Goal: Information Seeking & Learning: Learn about a topic

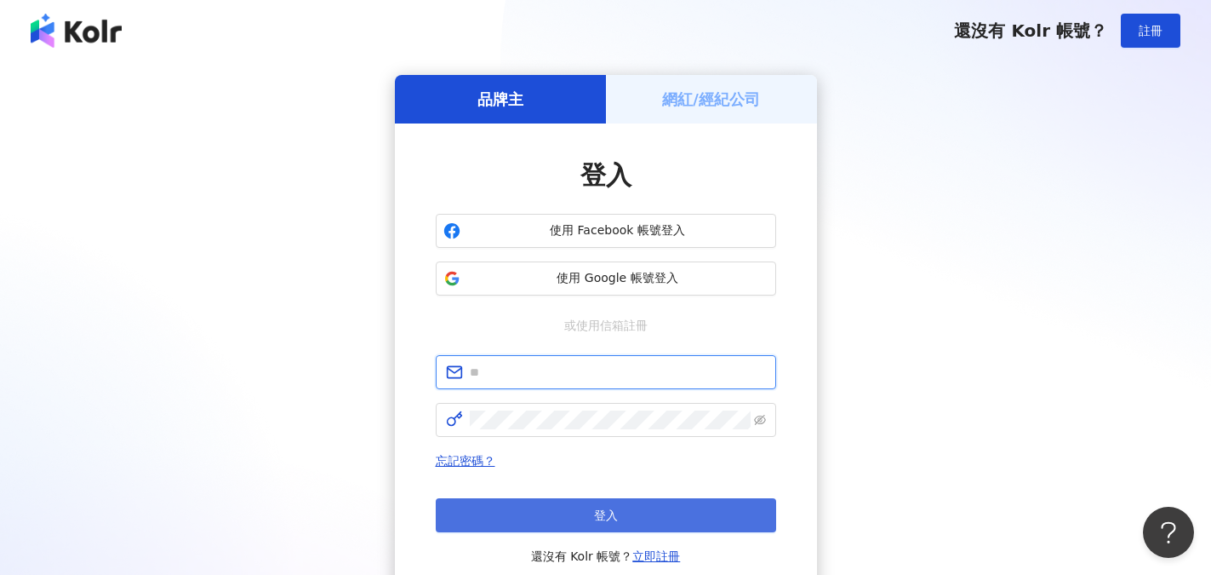
type input "**********"
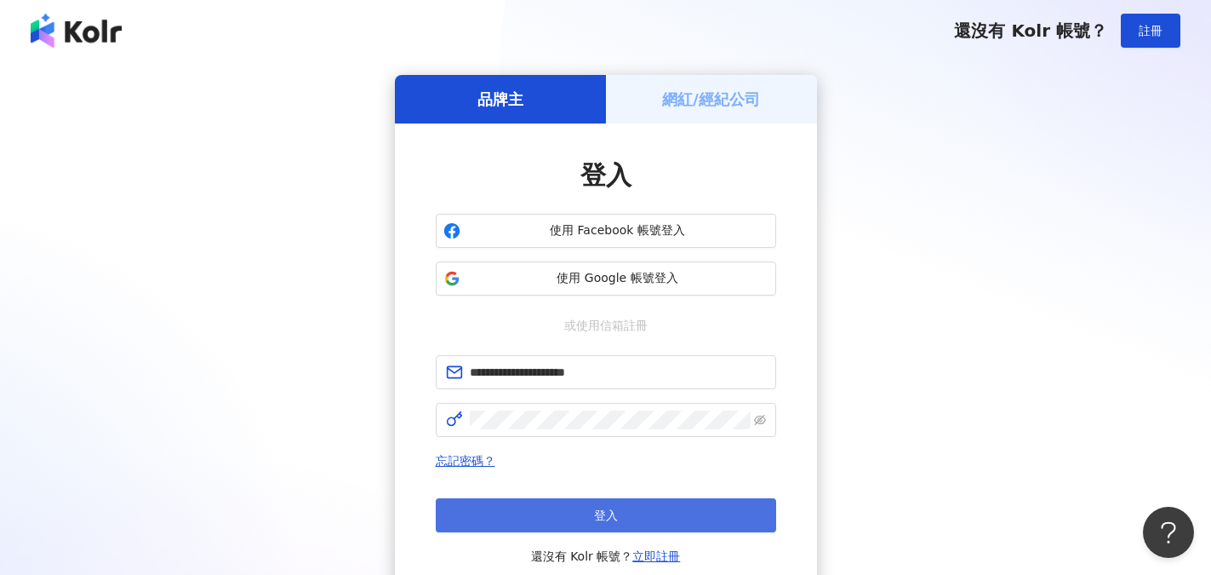
click at [586, 520] on button "登入" at bounding box center [606, 515] width 340 height 34
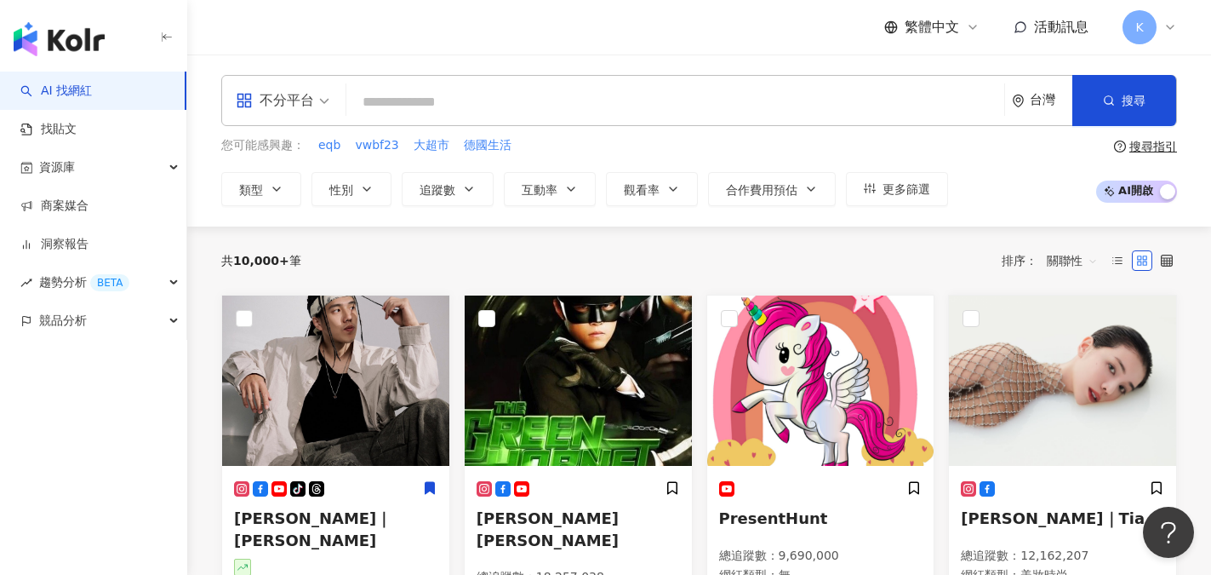
drag, startPoint x: 209, startPoint y: 1, endPoint x: 700, endPoint y: 105, distance: 502.8
click at [700, 105] on input "search" at bounding box center [675, 102] width 644 height 32
paste input "**********"
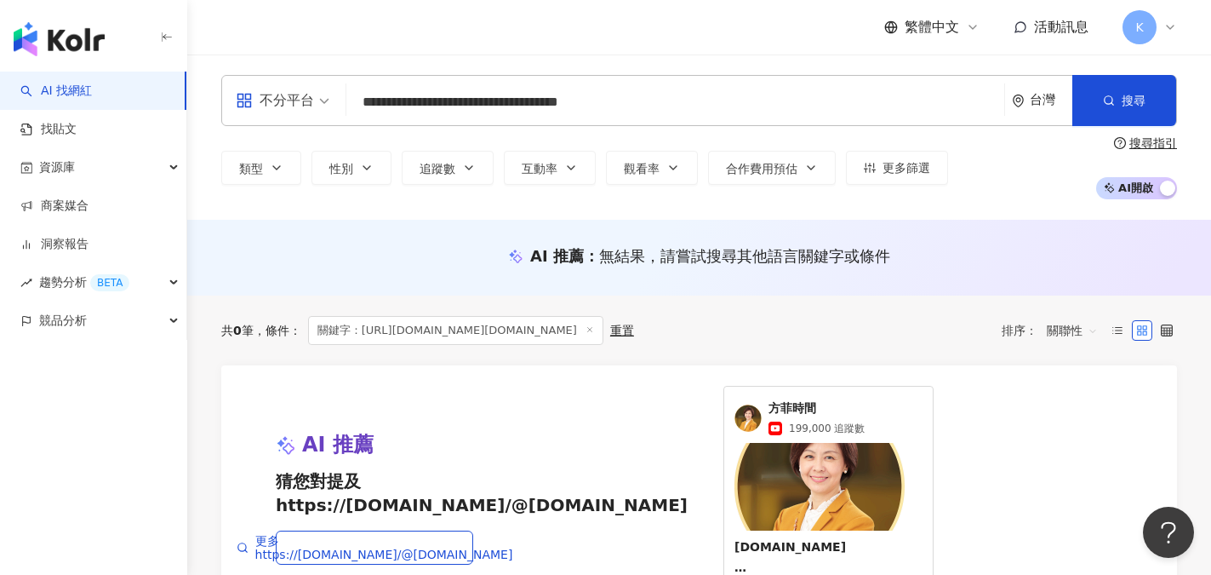
click at [414, 98] on input "**********" at bounding box center [675, 102] width 644 height 32
drag, startPoint x: 538, startPoint y: 103, endPoint x: 286, endPoint y: 115, distance: 252.2
click at [286, 115] on div "**********" at bounding box center [699, 100] width 956 height 51
type input "**********"
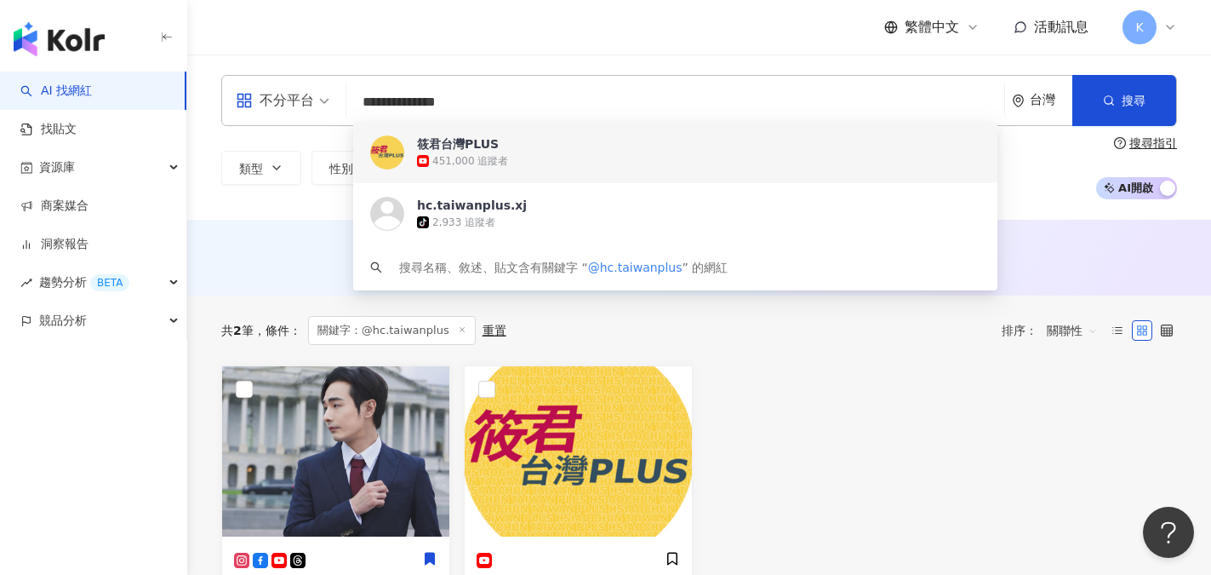
click at [441, 151] on div "筱君台灣PLUS" at bounding box center [458, 143] width 82 height 17
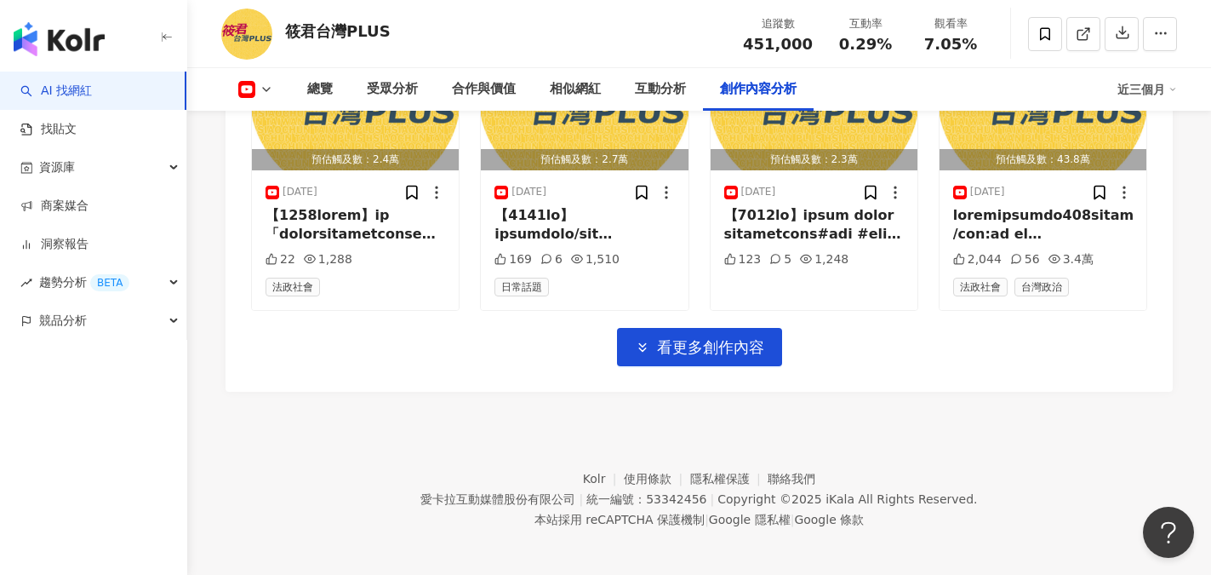
scroll to position [5362, 0]
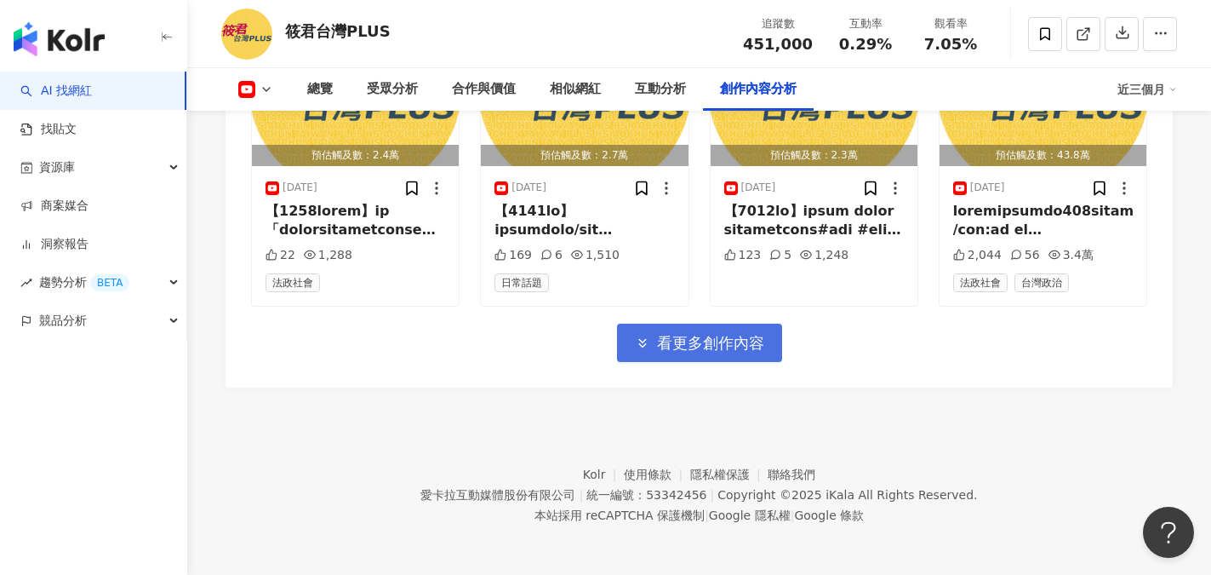
click at [740, 352] on span "看更多創作內容" at bounding box center [710, 343] width 107 height 19
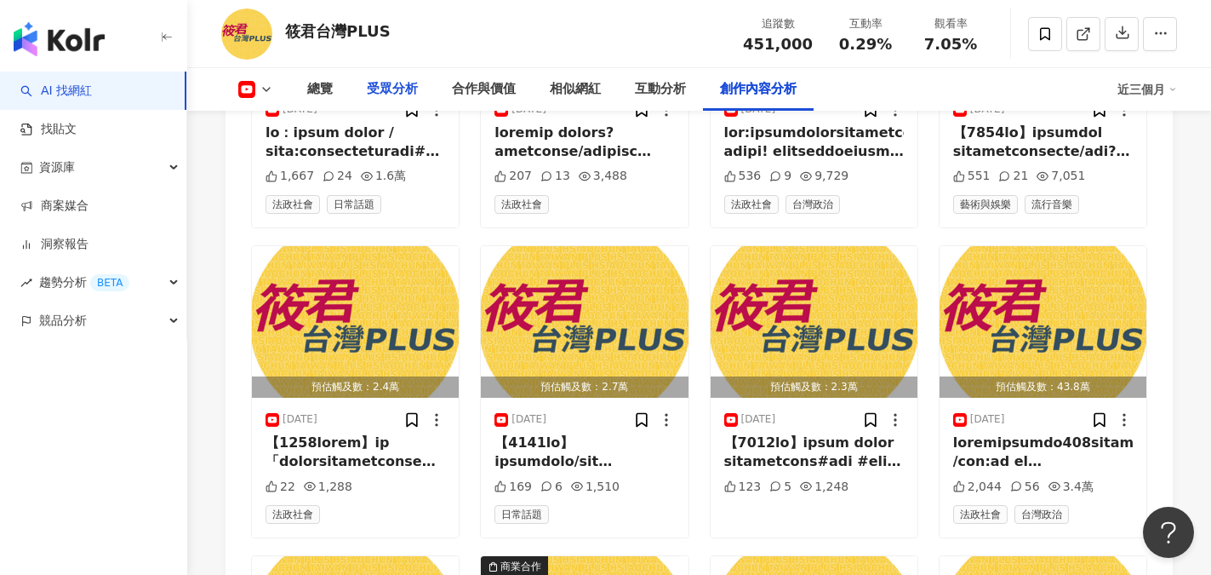
scroll to position [5107, 0]
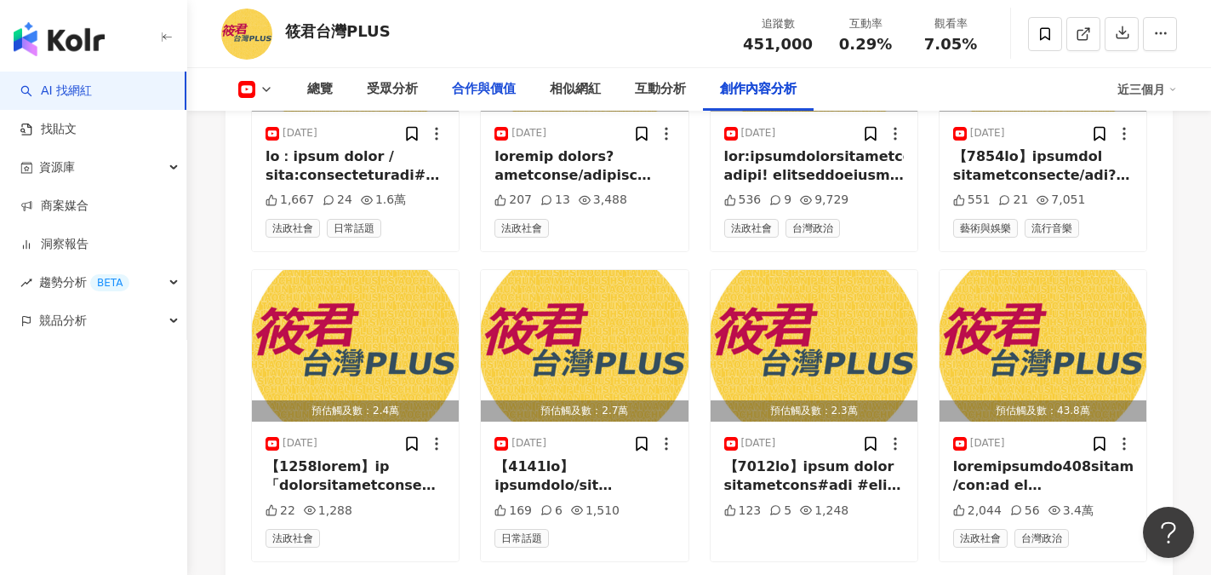
click at [494, 88] on div "合作與價值" at bounding box center [484, 89] width 64 height 20
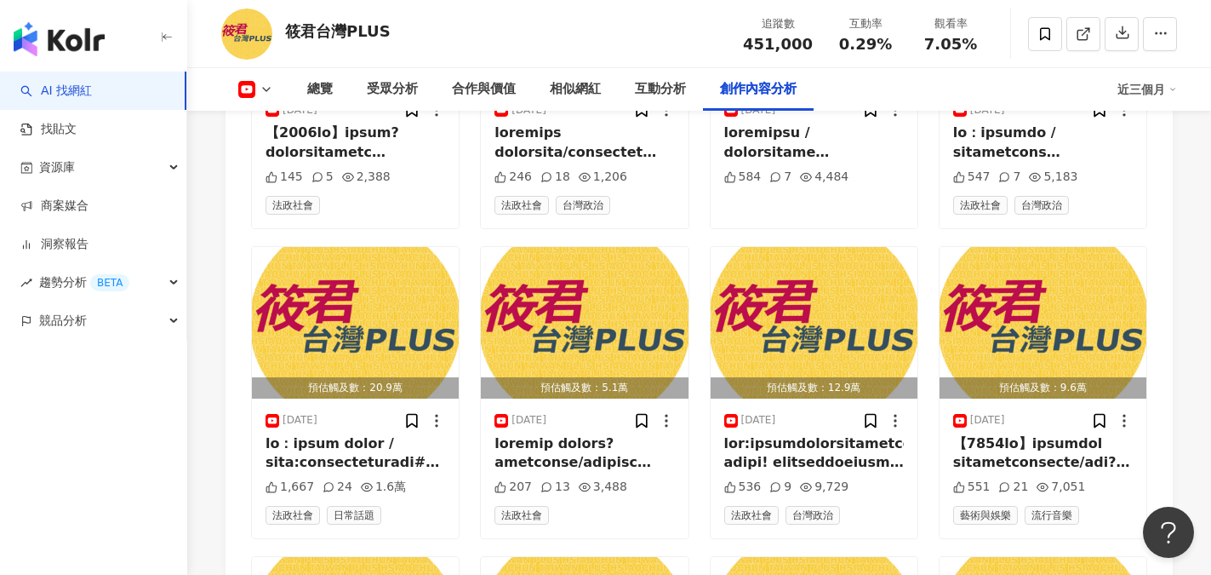
scroll to position [4821, 0]
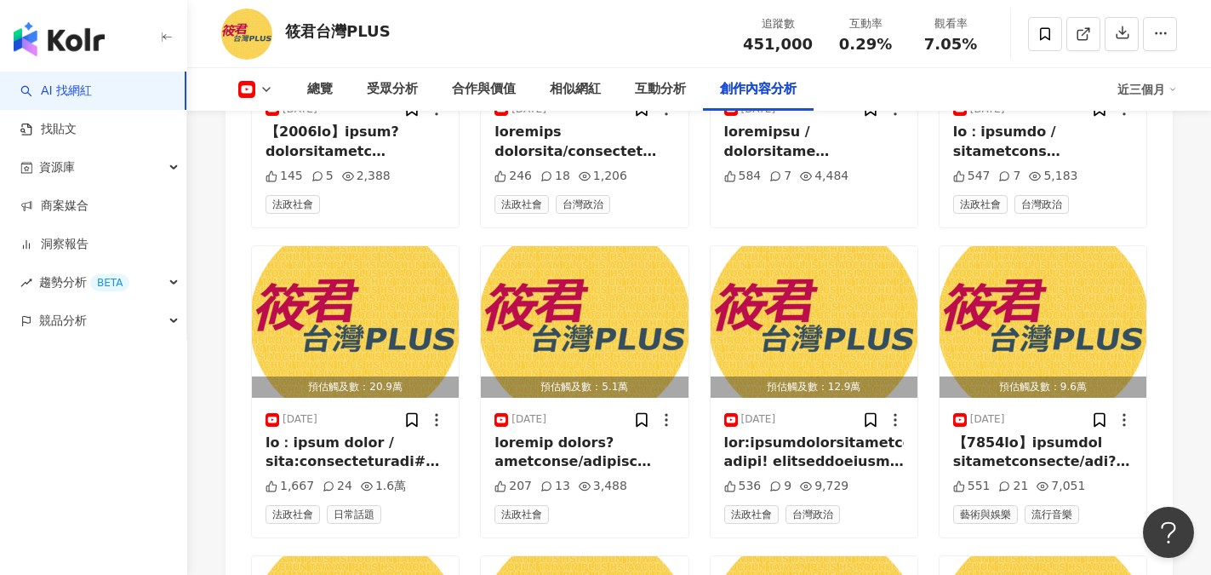
click at [244, 38] on img at bounding box center [246, 34] width 51 height 51
click at [317, 34] on div "筱君台灣PLUS" at bounding box center [338, 30] width 106 height 21
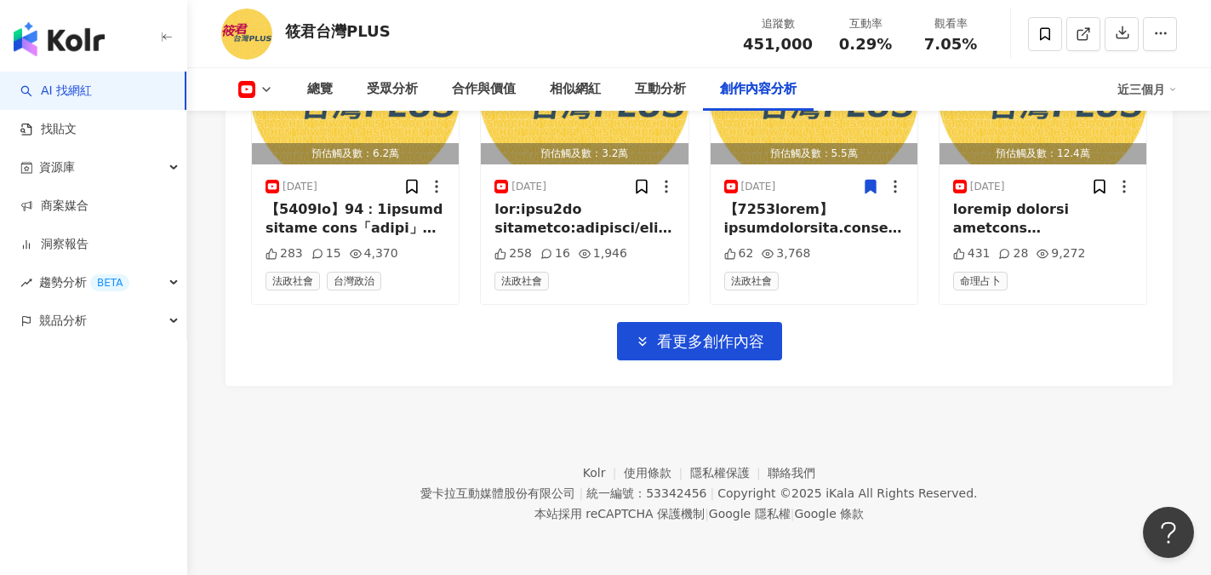
scroll to position [6310, 0]
click at [700, 346] on span "看更多創作內容" at bounding box center [710, 341] width 107 height 19
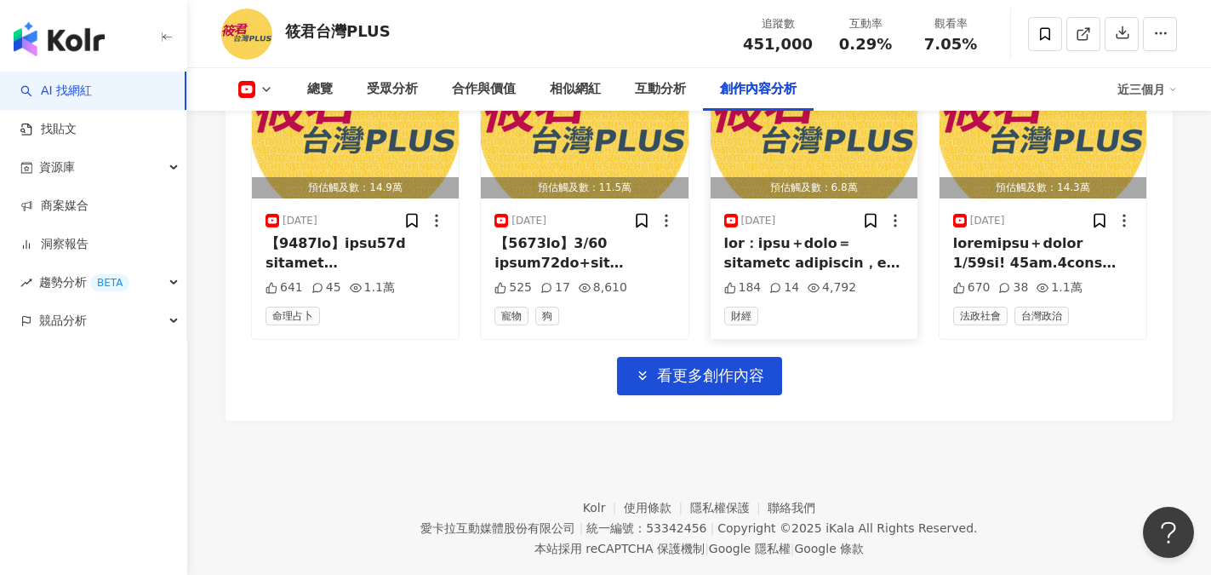
scroll to position [7241, 0]
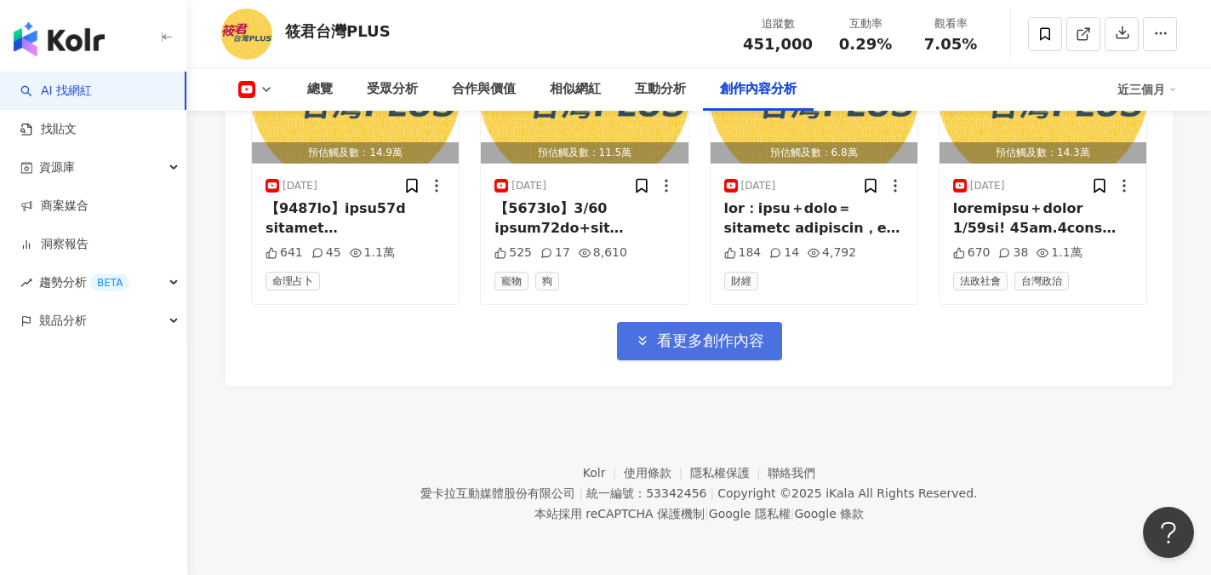
click at [709, 331] on span "看更多創作內容" at bounding box center [710, 340] width 107 height 19
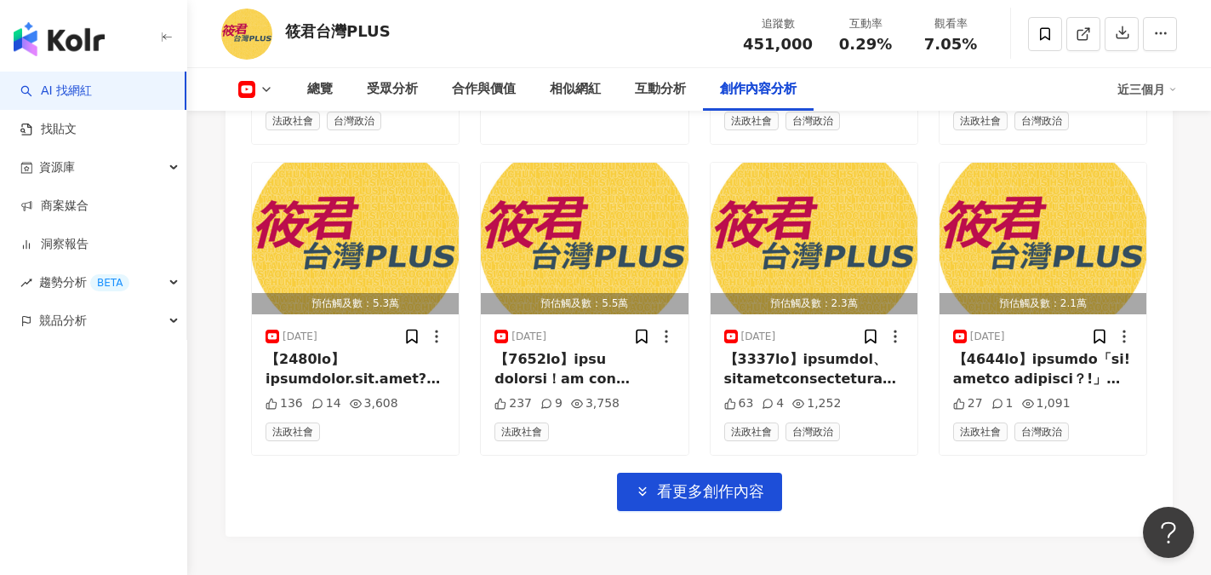
scroll to position [8007, 0]
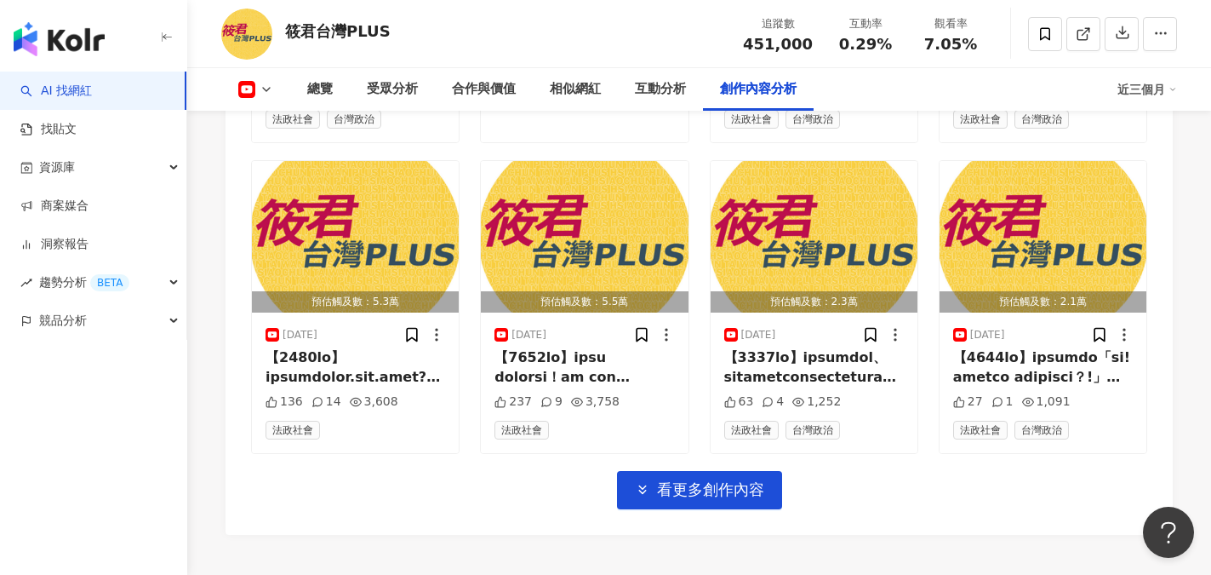
click at [256, 31] on img at bounding box center [246, 34] width 51 height 51
click at [66, 84] on link "AI 找網紅" at bounding box center [55, 91] width 71 height 17
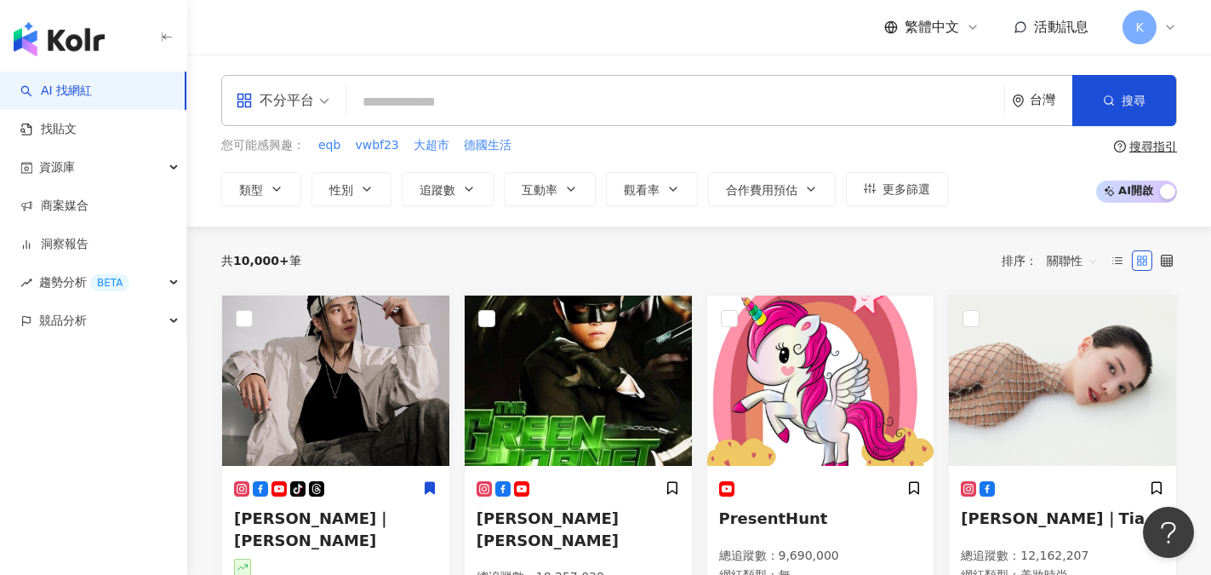
click at [413, 105] on input "search" at bounding box center [675, 102] width 644 height 32
type input "*"
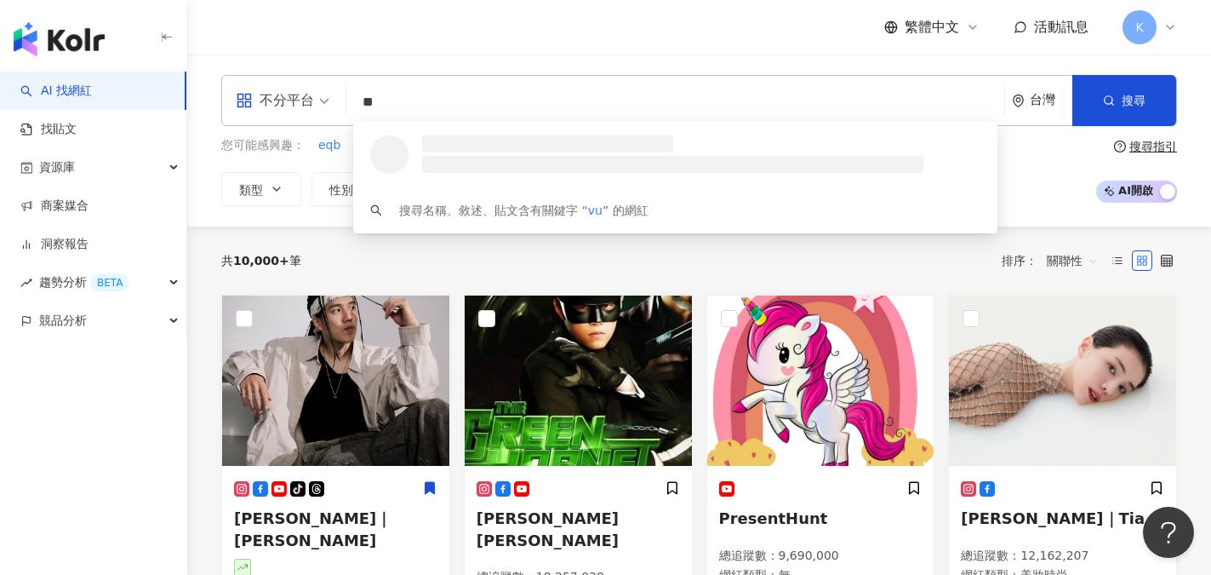
type input "*"
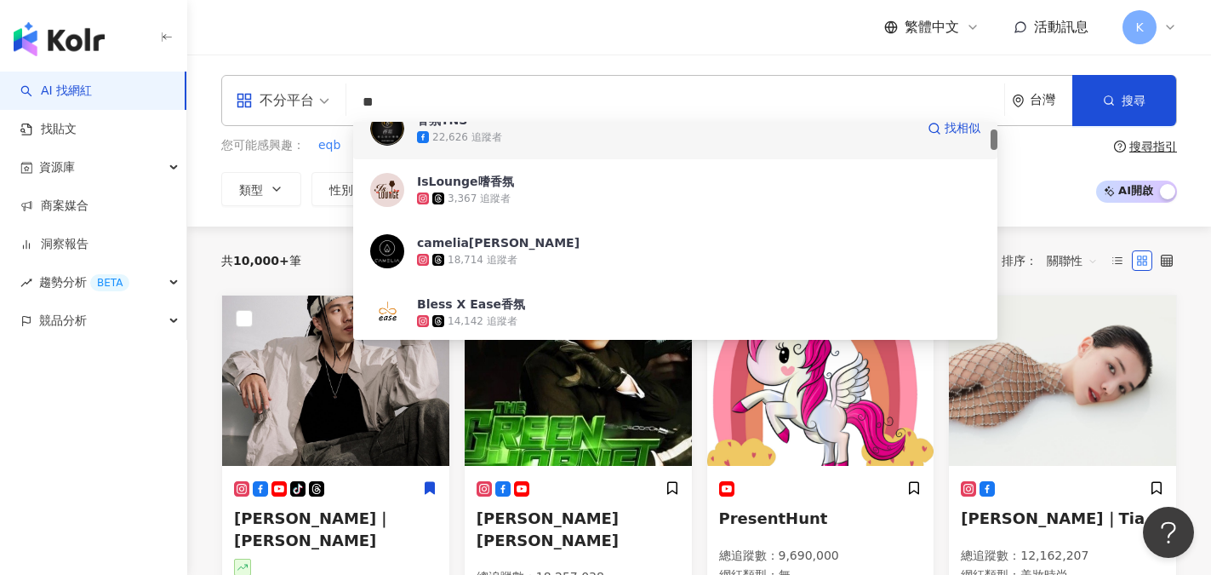
scroll to position [255, 0]
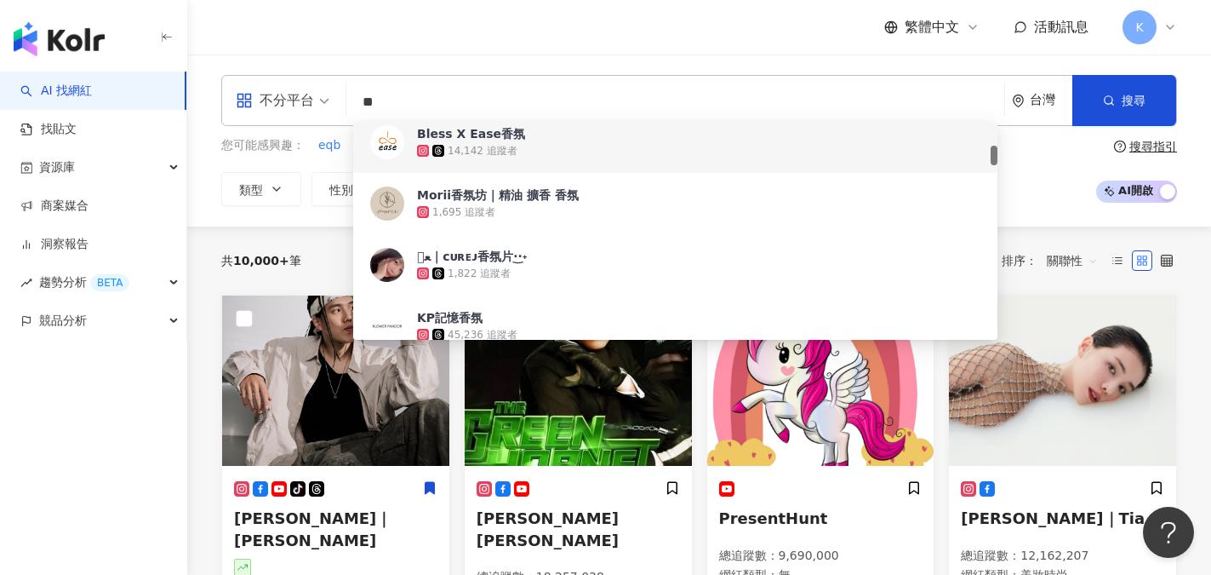
click at [440, 100] on input "**" at bounding box center [675, 102] width 644 height 32
drag, startPoint x: 440, startPoint y: 100, endPoint x: 333, endPoint y: 94, distance: 107.4
click at [333, 94] on div "不分平台 ** 台灣 搜尋 9d8c1ae0-e0f9-44f8-acf8-d71868b9e9b3 c4e5c853-77a5-4f0f-bd54-ab7c…" at bounding box center [699, 100] width 956 height 51
type input "**"
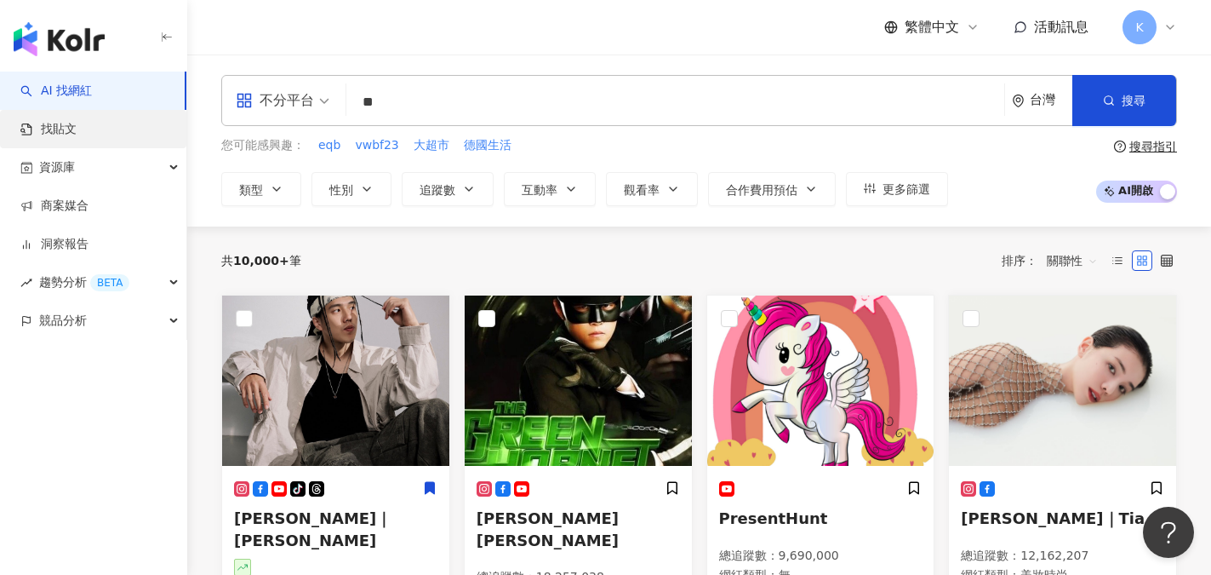
click at [54, 134] on link "找貼文" at bounding box center [48, 129] width 56 height 17
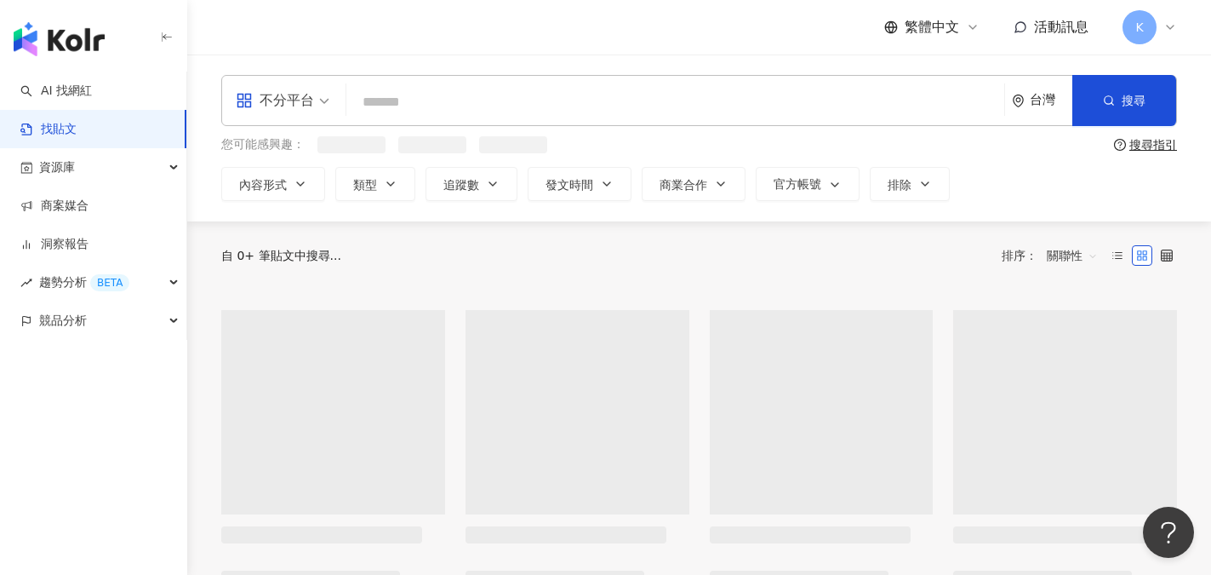
click at [413, 94] on input "search" at bounding box center [675, 101] width 644 height 37
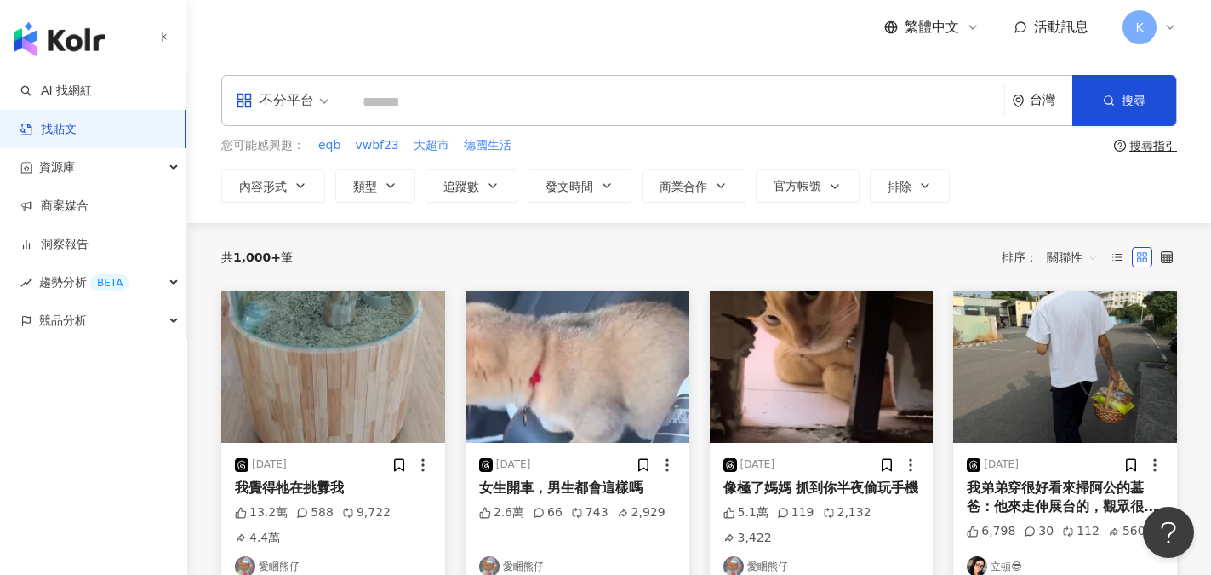
paste input "**"
click at [367, 99] on input "**" at bounding box center [675, 101] width 644 height 37
type input "****"
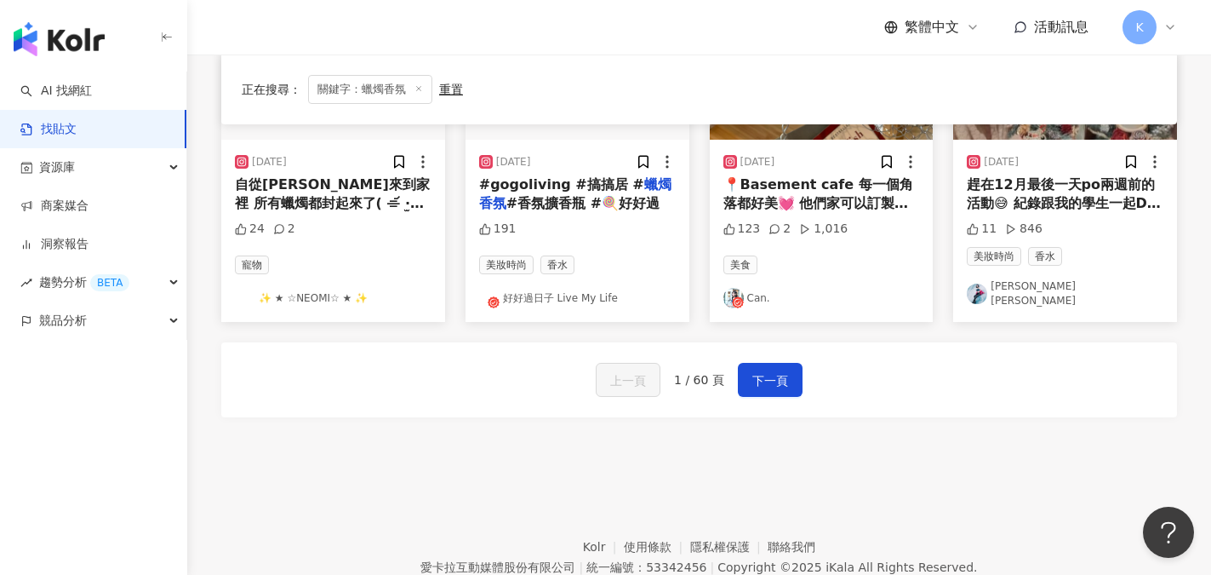
scroll to position [1021, 0]
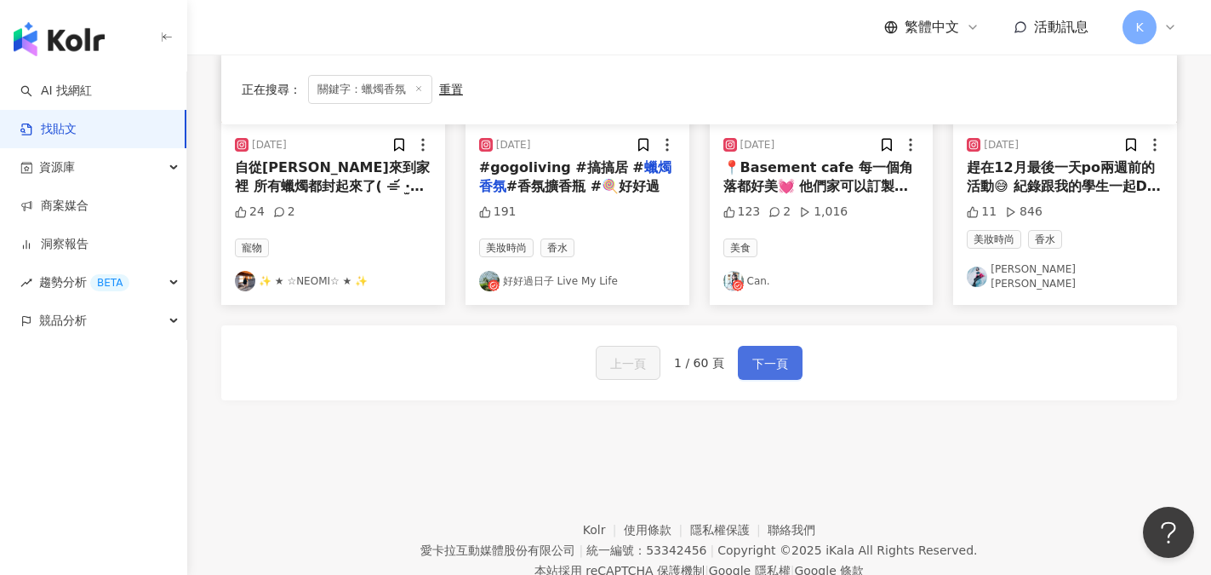
click at [786, 346] on button "下一頁" at bounding box center [770, 363] width 65 height 34
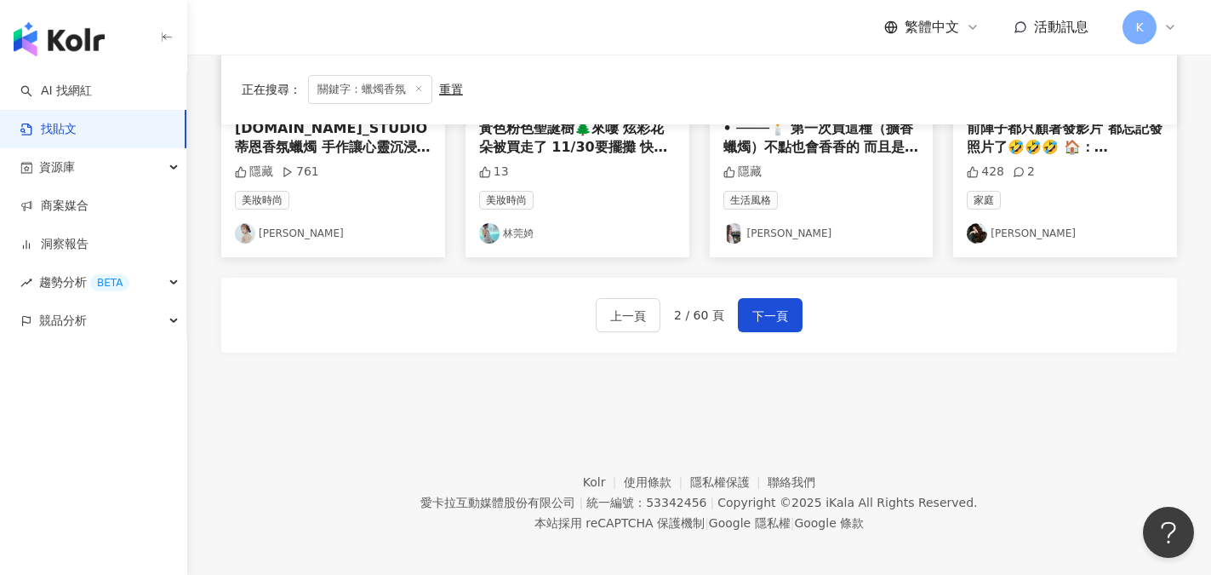
scroll to position [1070, 0]
click at [767, 306] on span "下一頁" at bounding box center [770, 315] width 36 height 20
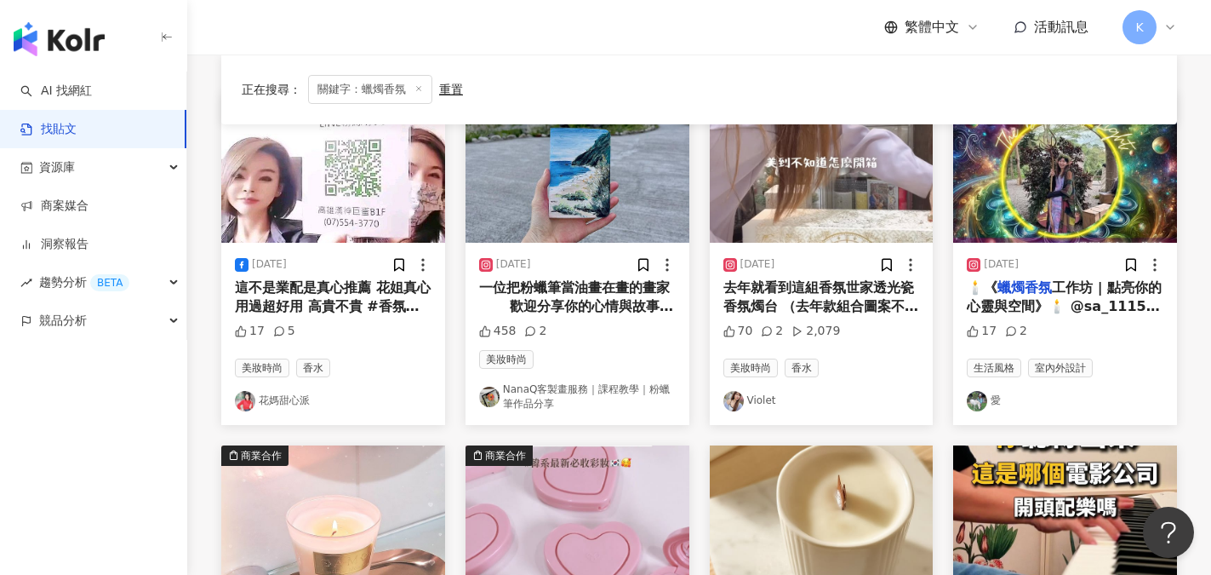
scroll to position [0, 0]
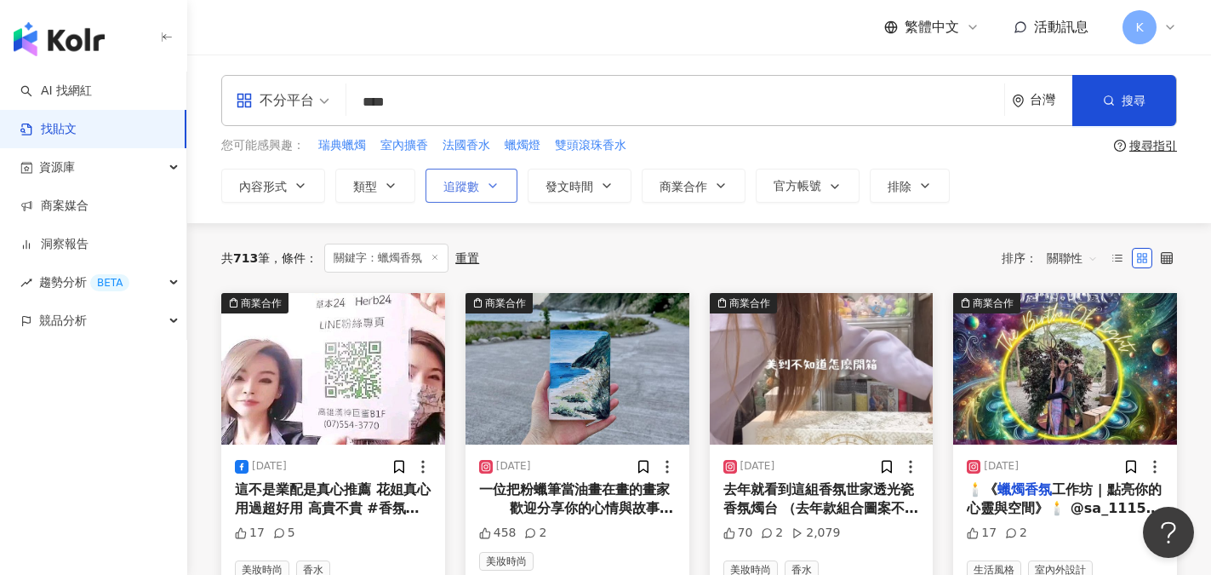
click at [472, 189] on span "追蹤數" at bounding box center [461, 187] width 36 height 14
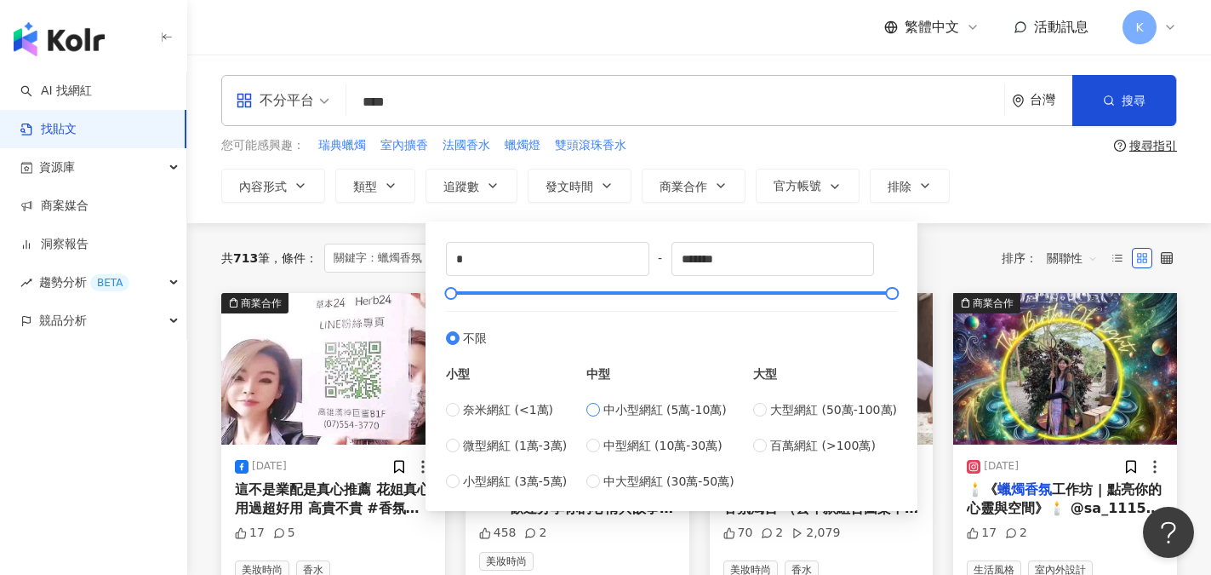
type input "*****"
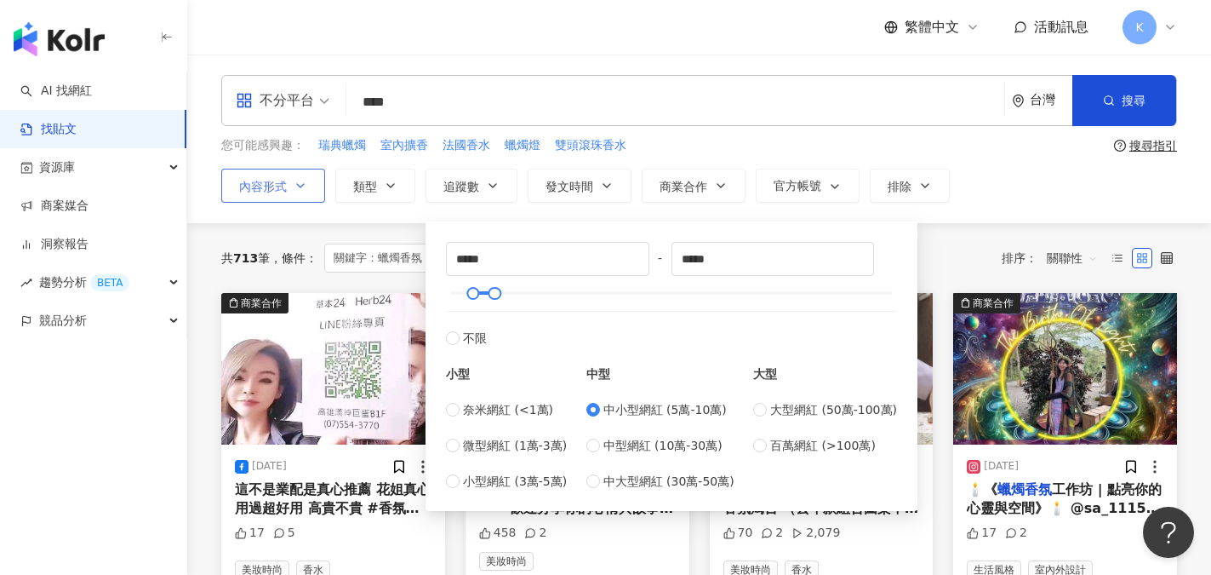
click at [300, 196] on button "內容形式" at bounding box center [273, 186] width 104 height 34
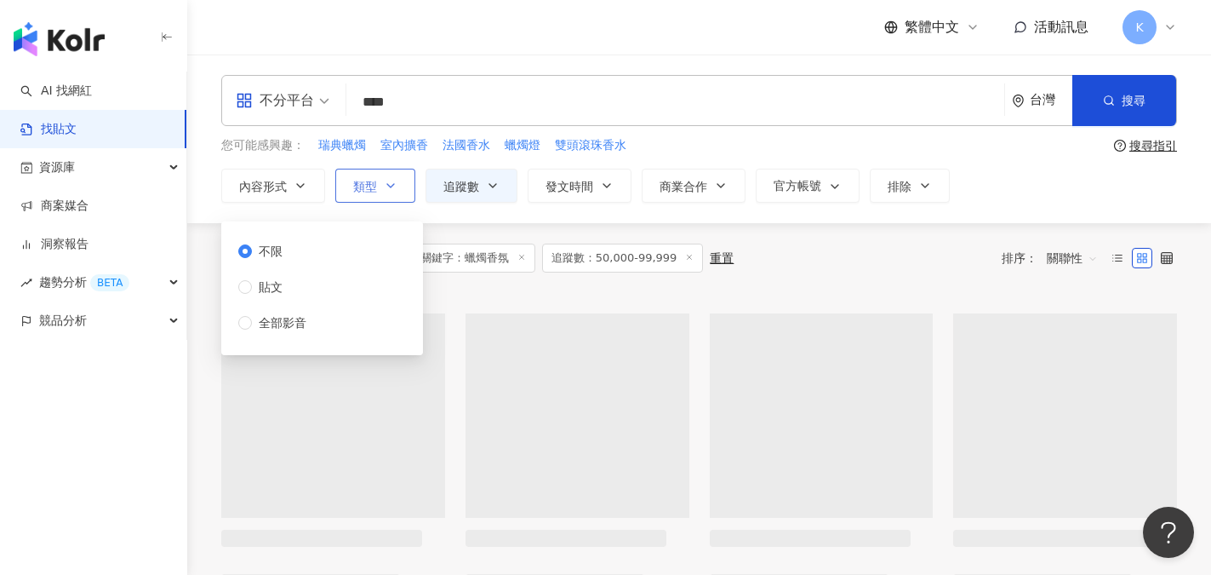
click at [371, 189] on span "類型" at bounding box center [365, 187] width 24 height 14
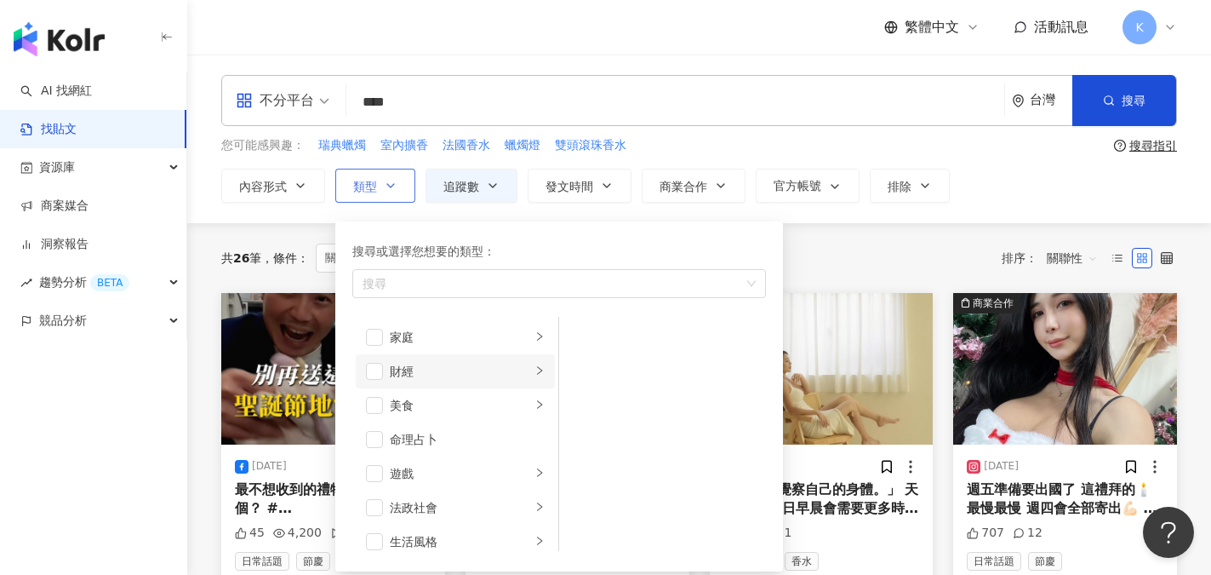
scroll to position [170, 0]
click at [375, 376] on span "button" at bounding box center [374, 371] width 17 height 17
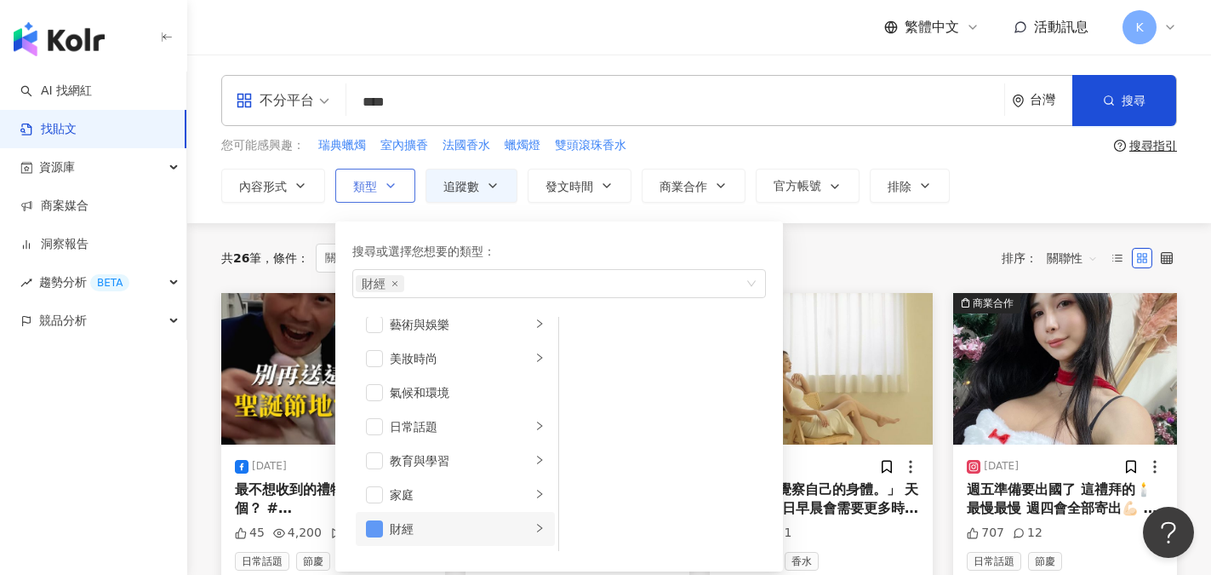
scroll to position [0, 0]
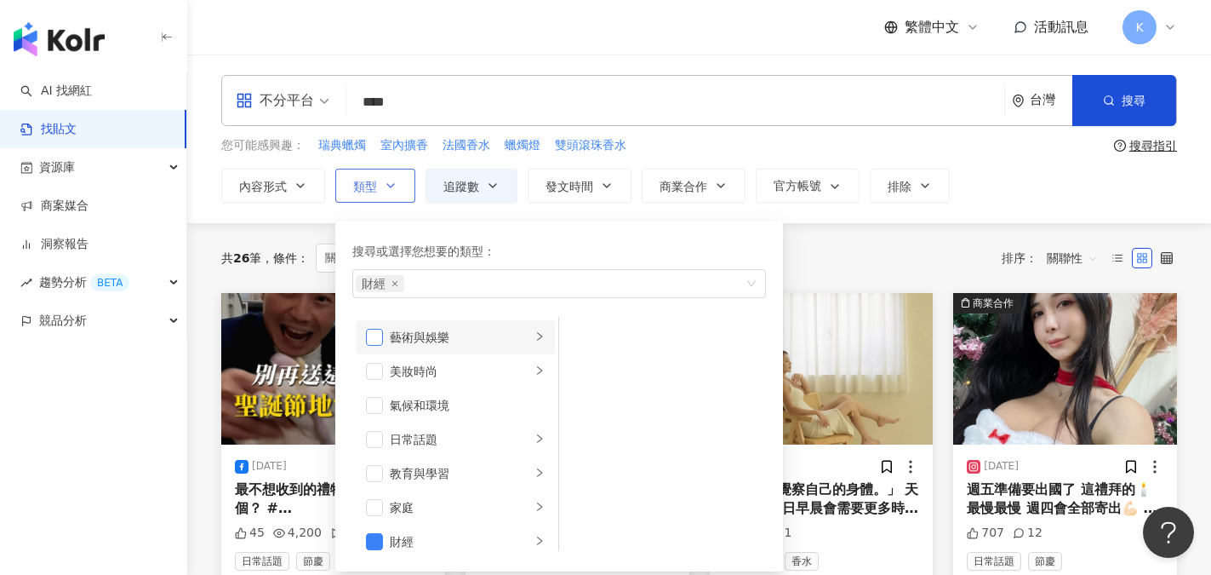
click at [371, 339] on span "button" at bounding box center [374, 337] width 17 height 17
click at [371, 365] on span "button" at bounding box center [374, 371] width 17 height 17
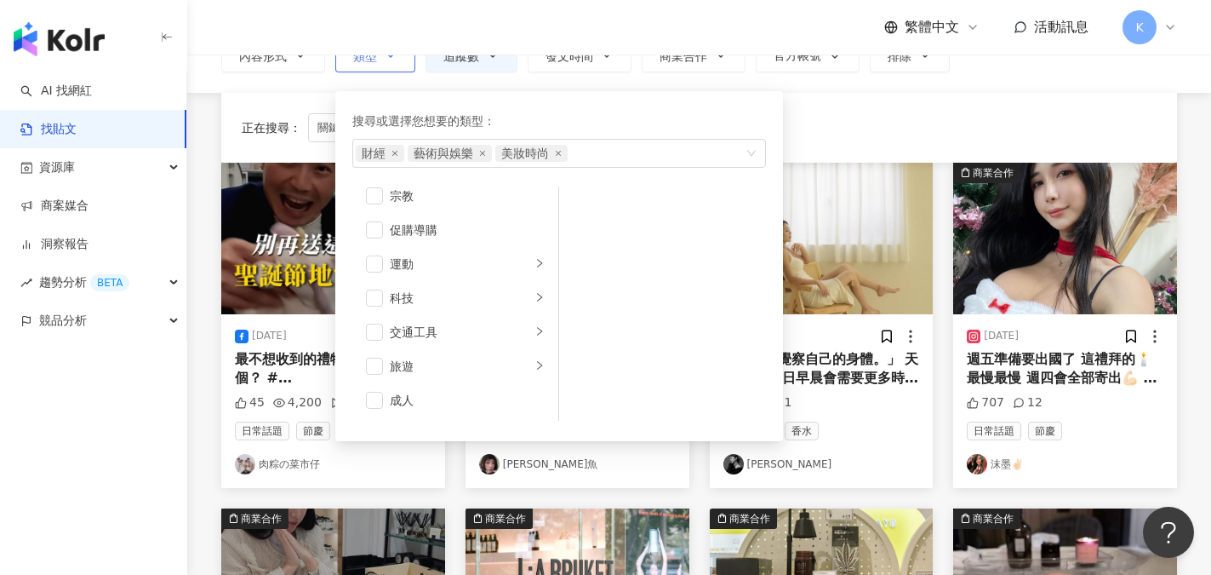
scroll to position [255, 0]
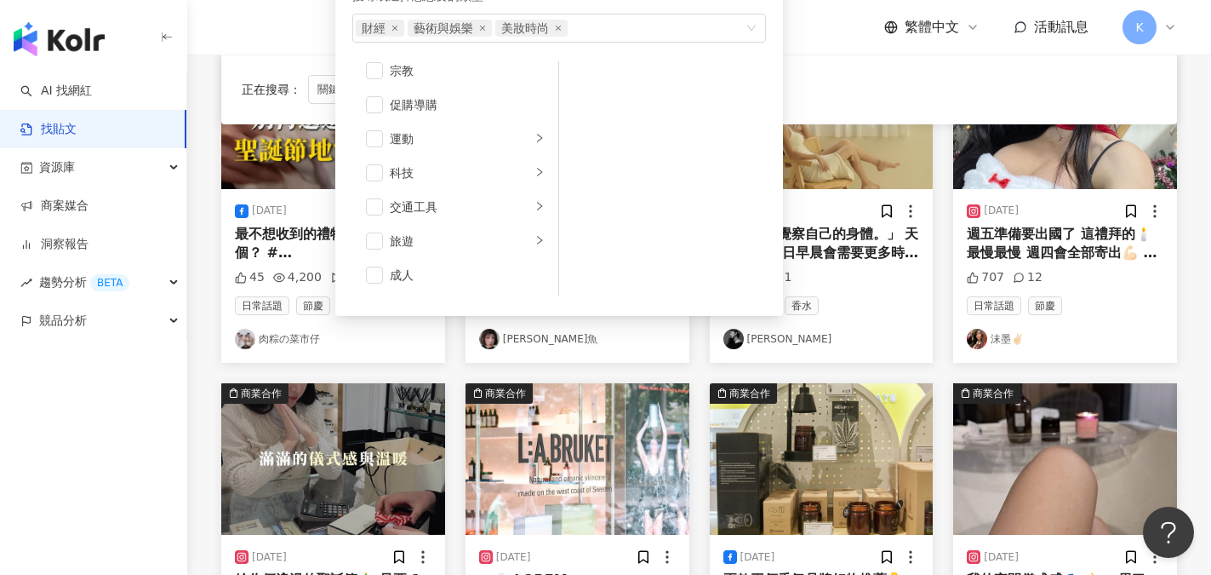
click at [840, 92] on div "正在搜尋 ： 關鍵字：蠟燭香氛 追蹤數：50,000-99,999 重置 排序： 關聯性" at bounding box center [699, 89] width 915 height 29
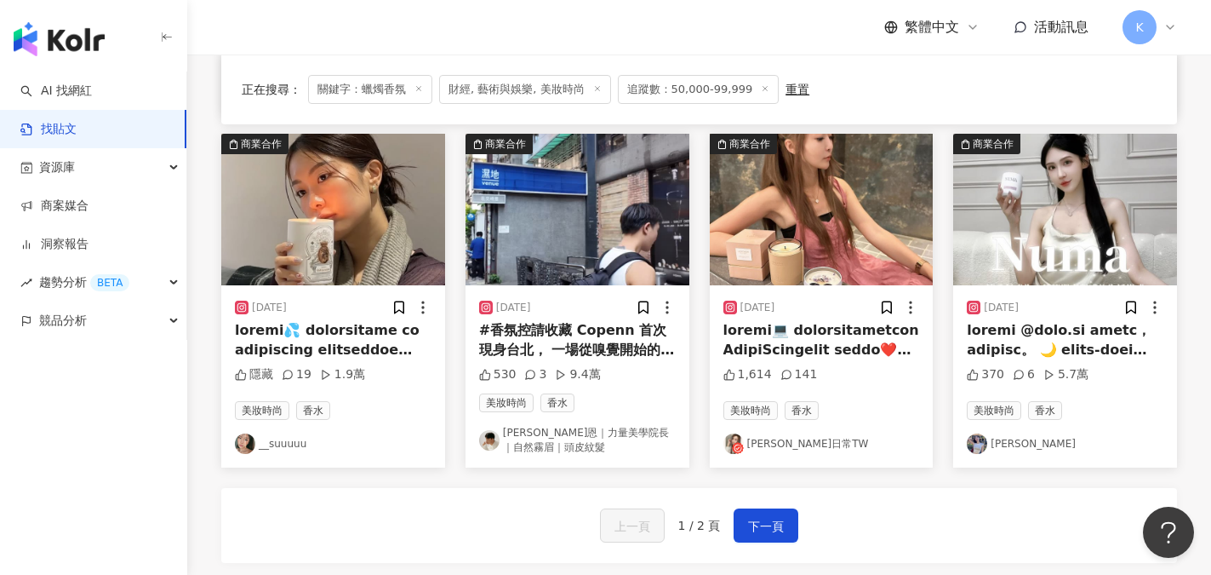
scroll to position [851, 0]
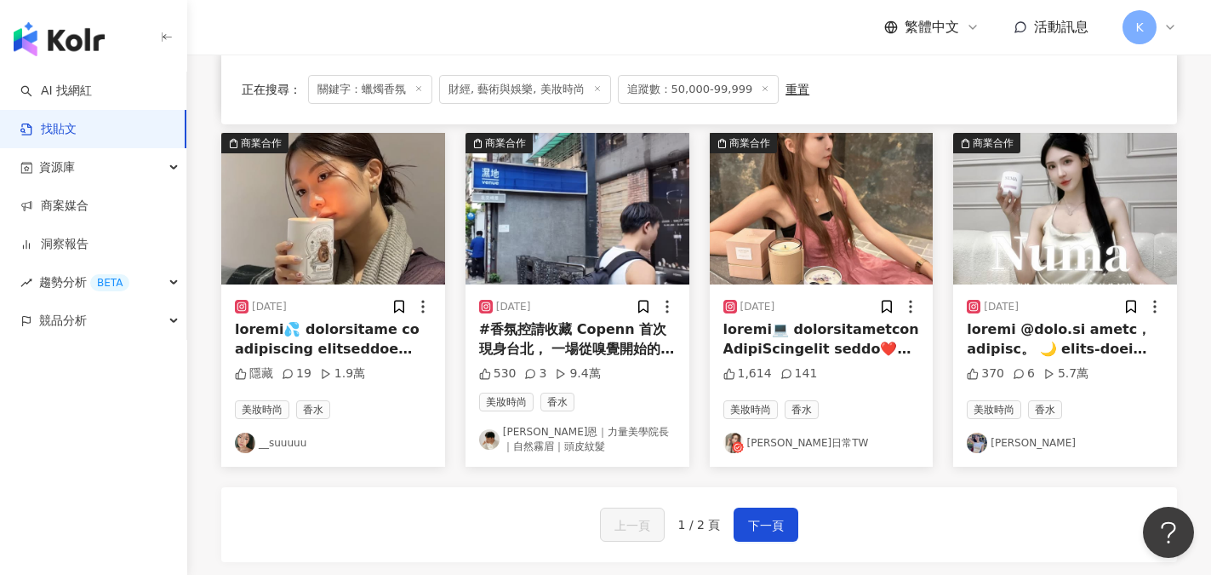
click at [1019, 448] on link "[PERSON_NAME]" at bounding box center [1065, 442] width 197 height 20
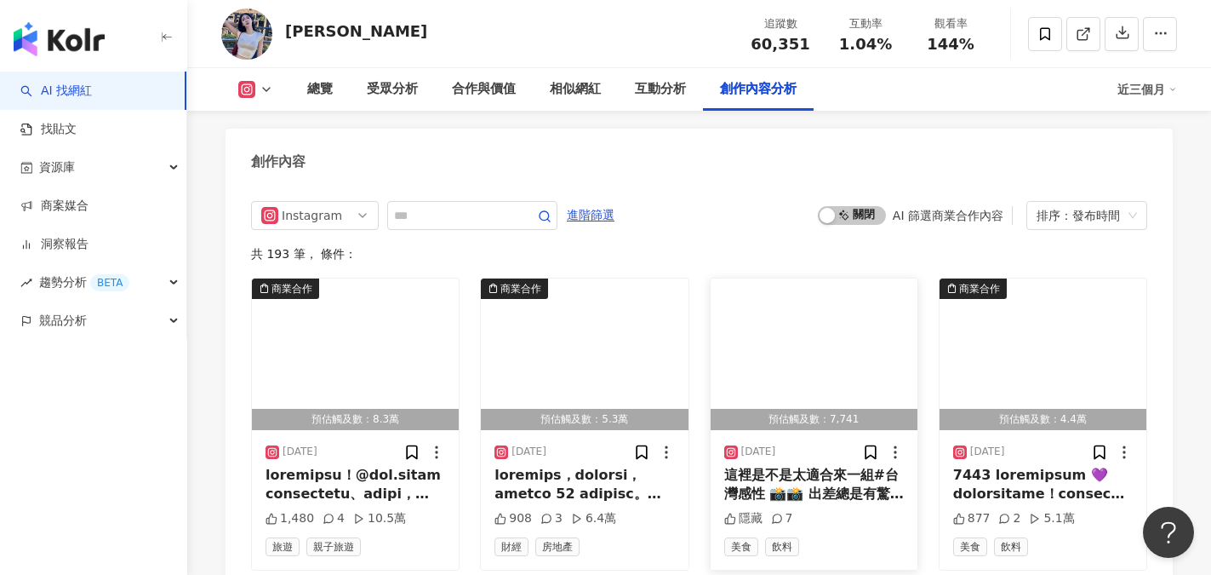
scroll to position [5362, 0]
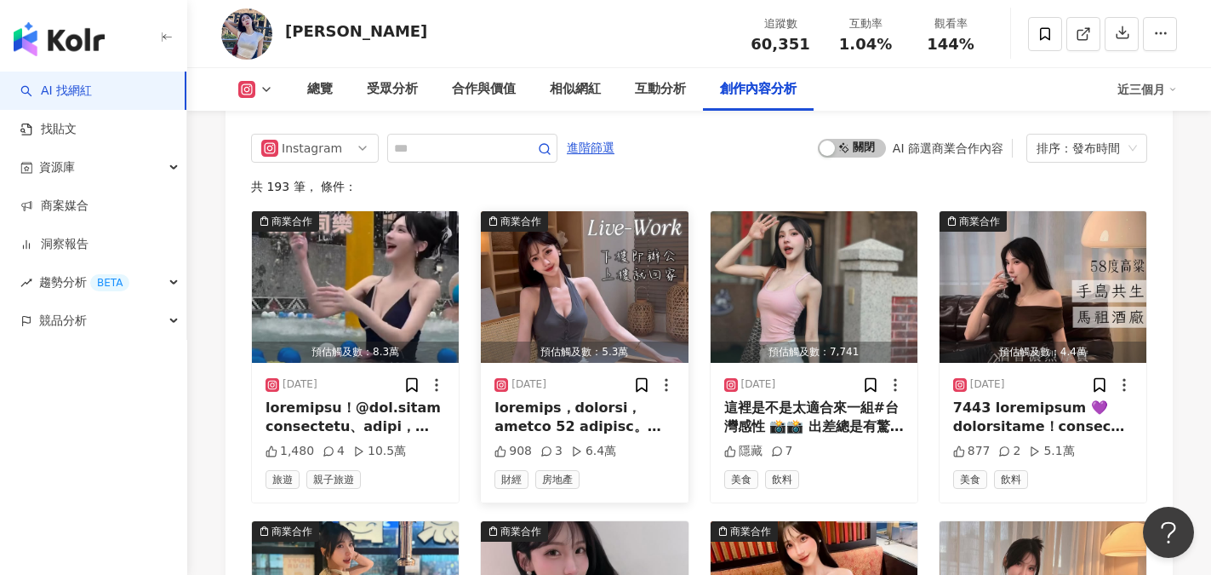
click at [586, 398] on div at bounding box center [585, 417] width 180 height 38
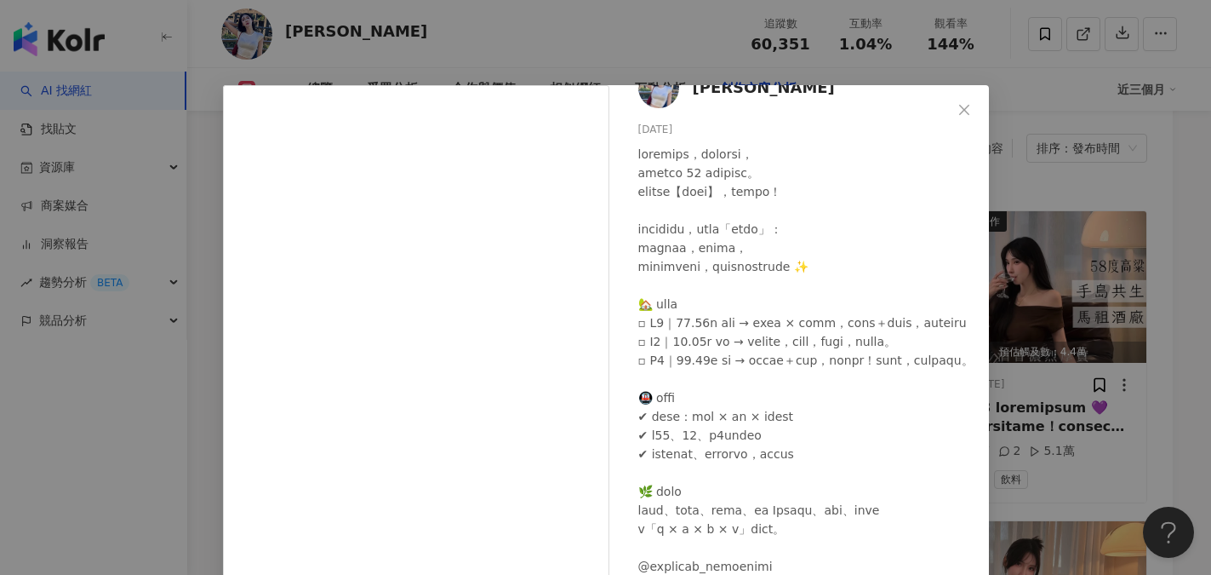
scroll to position [125, 0]
click at [958, 107] on icon "close" at bounding box center [965, 110] width 14 height 14
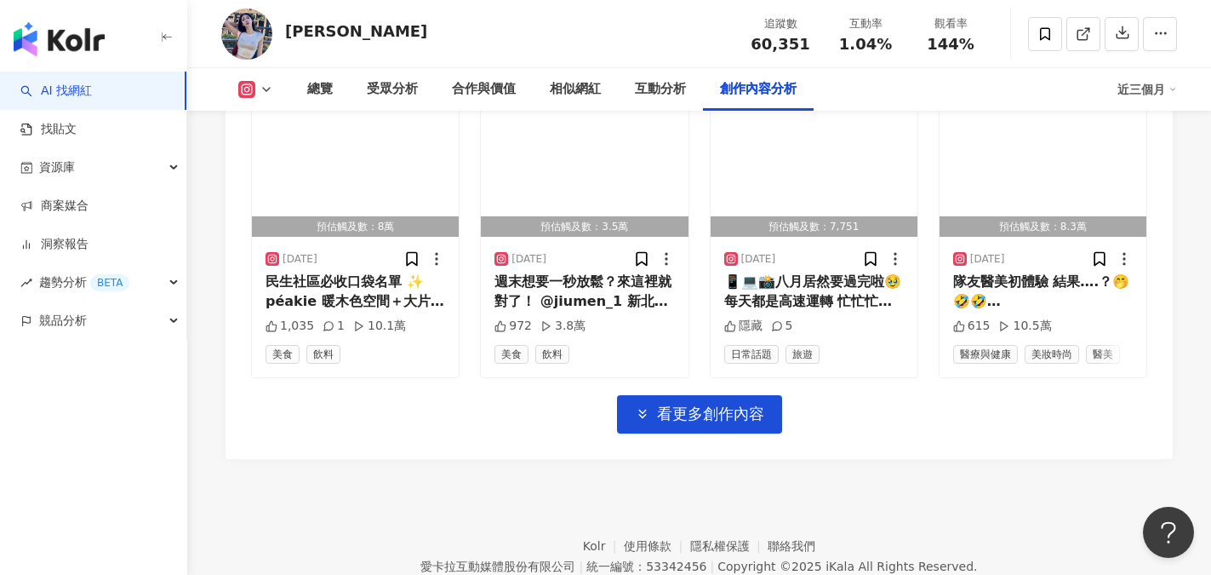
scroll to position [6128, 0]
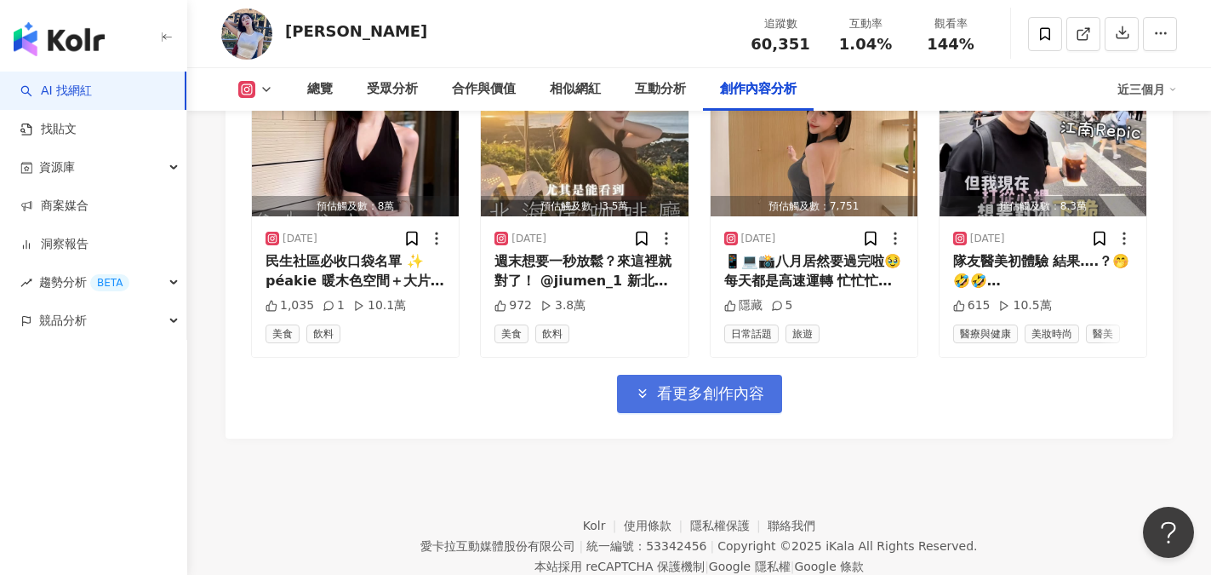
click at [705, 384] on span "看更多創作內容" at bounding box center [710, 393] width 107 height 19
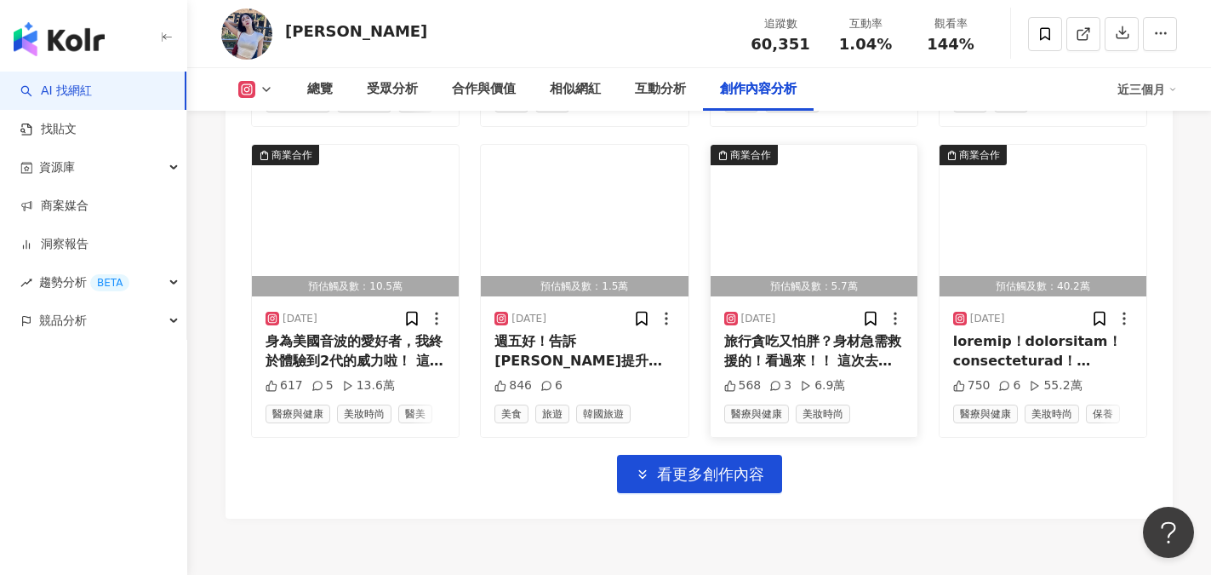
scroll to position [6979, 0]
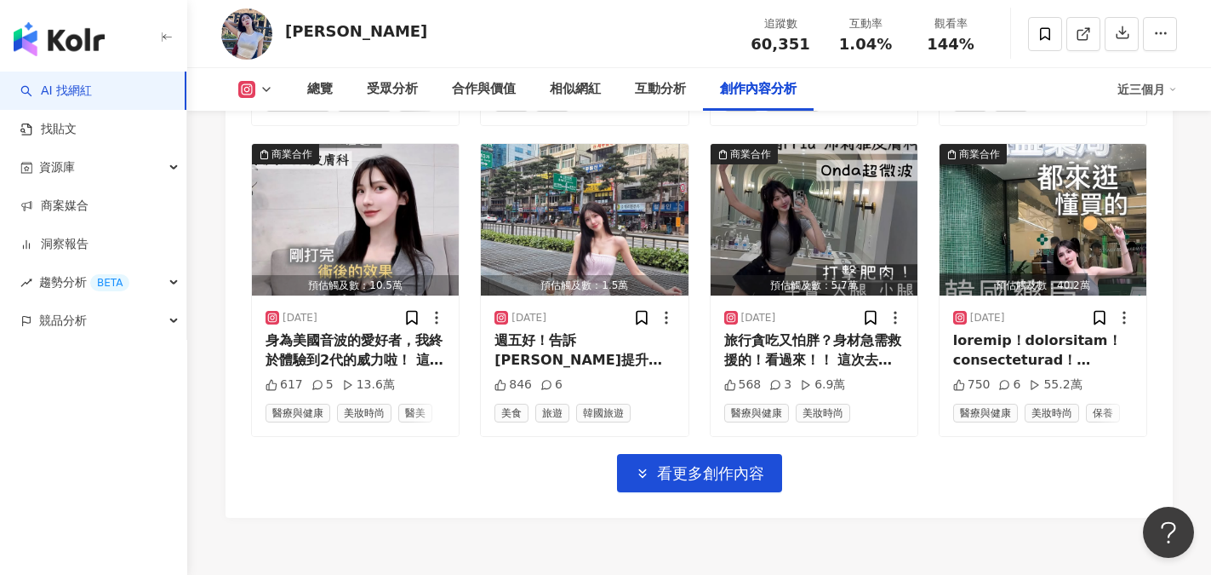
click at [729, 464] on span "看更多創作內容" at bounding box center [710, 473] width 107 height 19
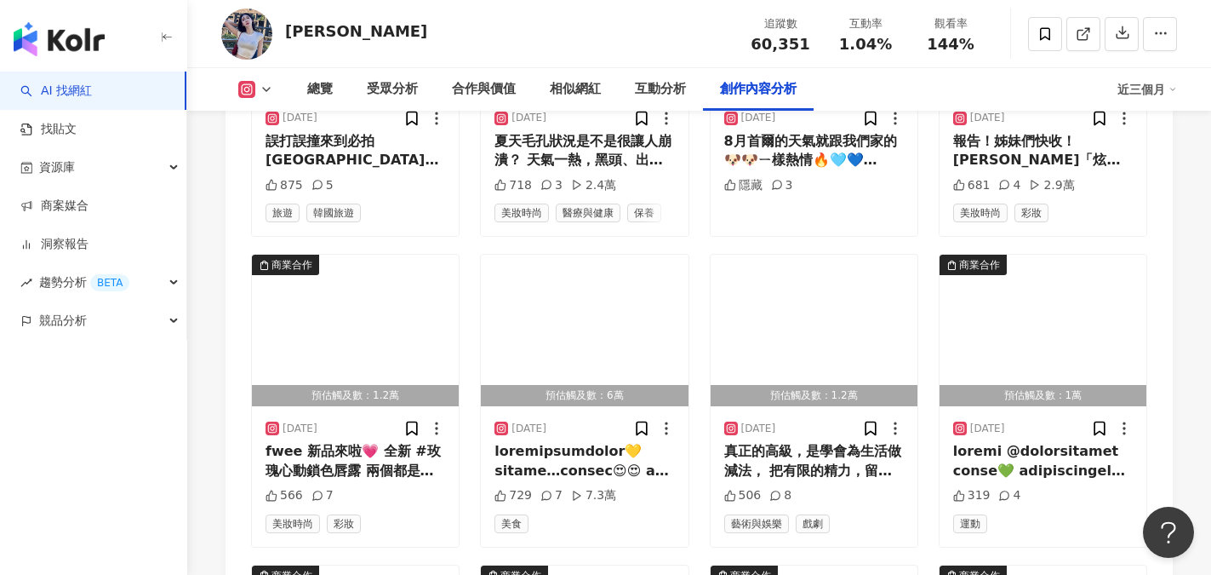
scroll to position [7490, 0]
